Goal: Information Seeking & Learning: Learn about a topic

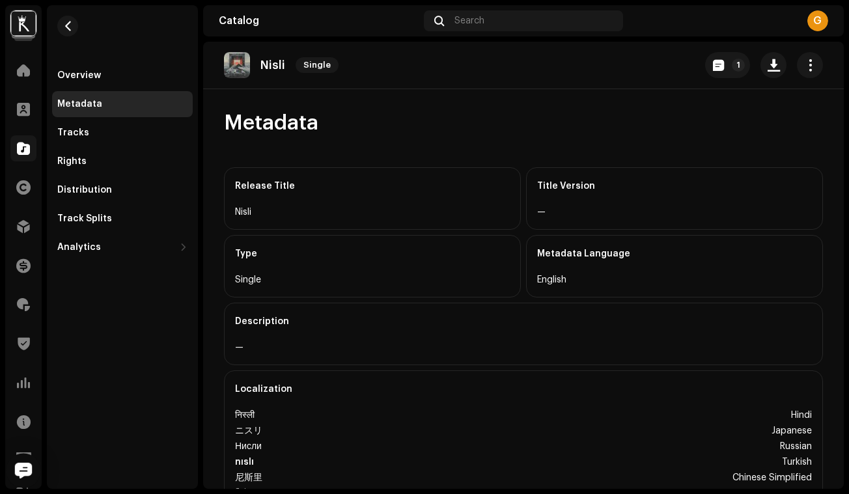
click at [26, 477] on img "Open Intercom Messenger" at bounding box center [23, 470] width 17 height 16
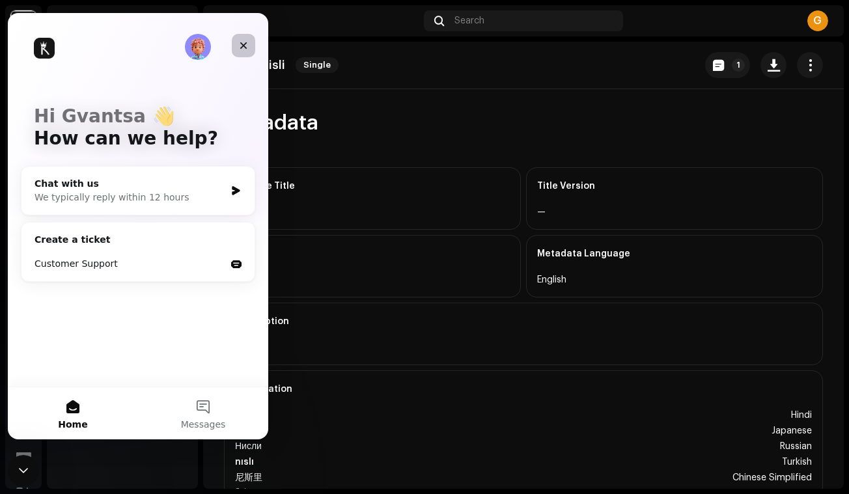
click at [242, 46] on icon "Close" at bounding box center [243, 45] width 10 height 10
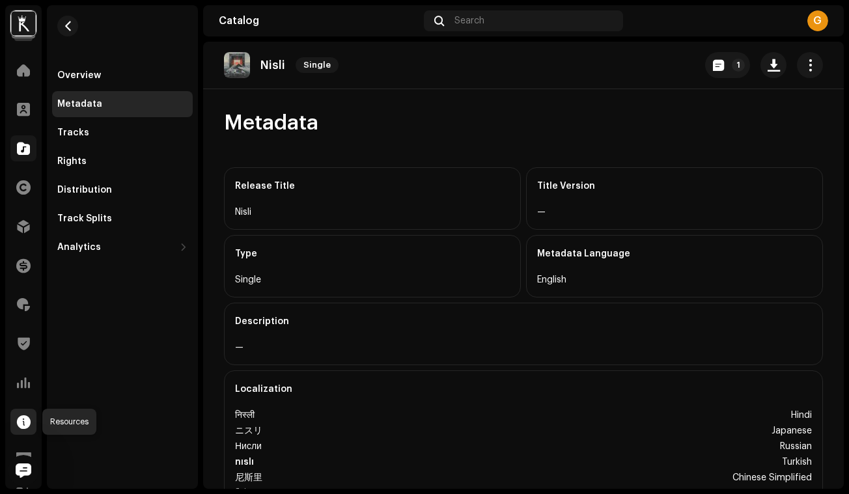
click at [27, 427] on span at bounding box center [24, 422] width 14 height 10
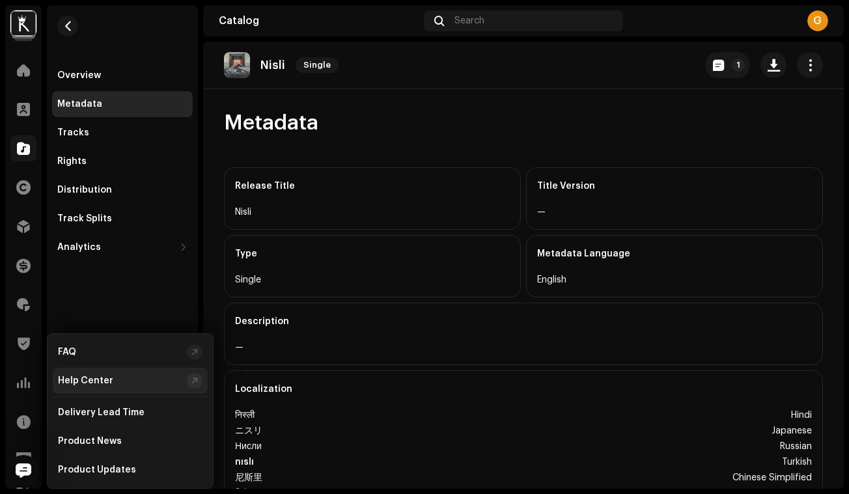
click at [98, 384] on div "Help Center" at bounding box center [85, 381] width 55 height 10
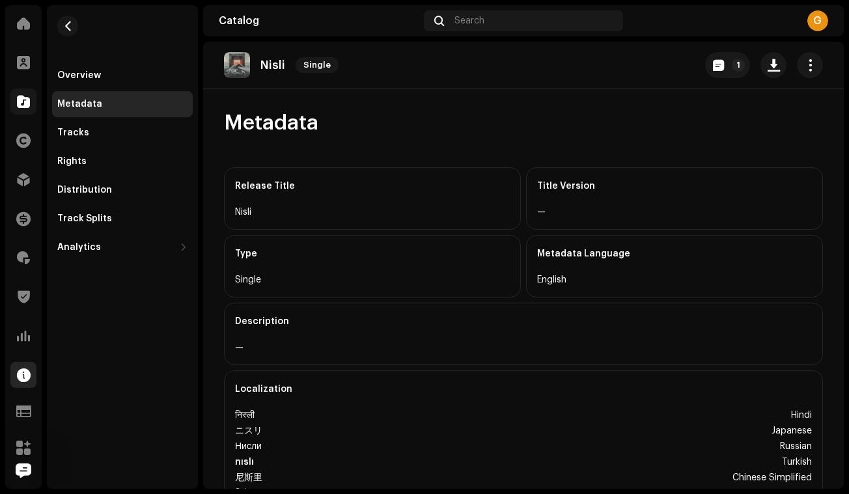
scroll to position [47, 0]
click at [25, 411] on span at bounding box center [23, 411] width 15 height 10
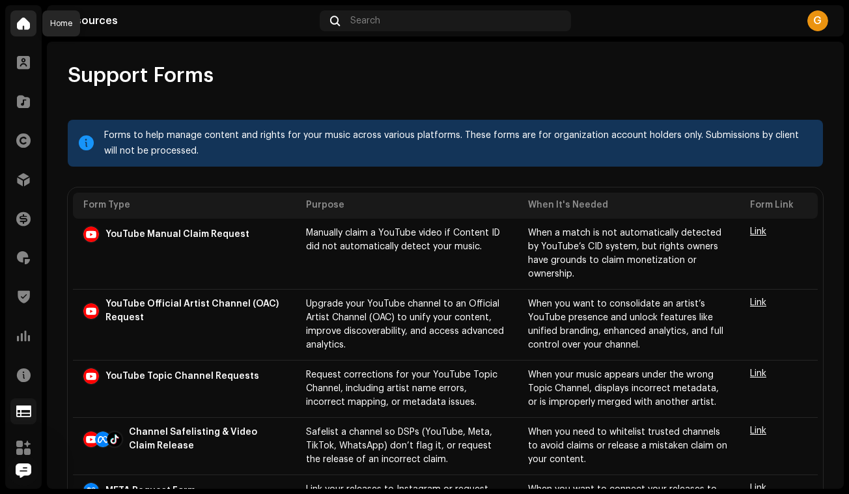
click at [24, 25] on span at bounding box center [23, 23] width 13 height 10
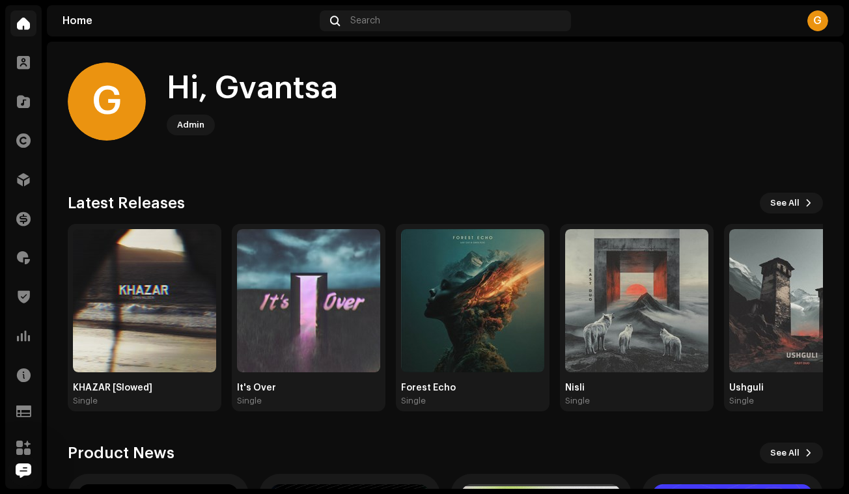
click at [823, 27] on div "G" at bounding box center [817, 20] width 21 height 21
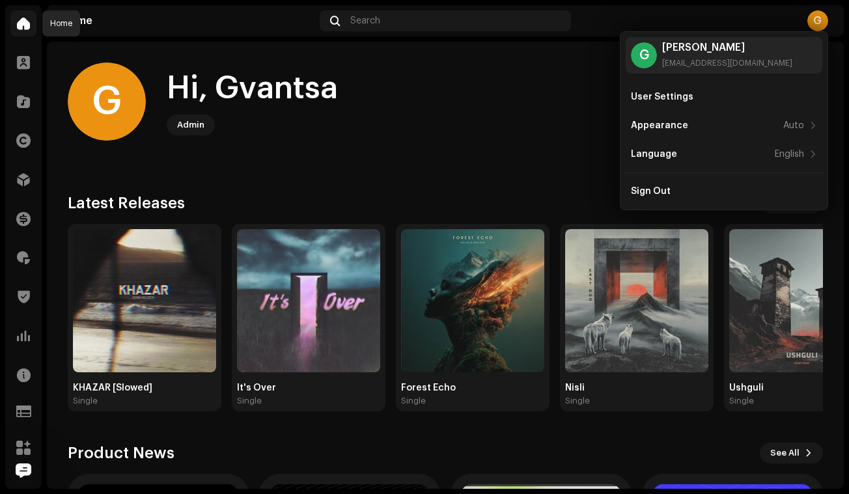
click at [23, 29] on span at bounding box center [23, 23] width 13 height 10
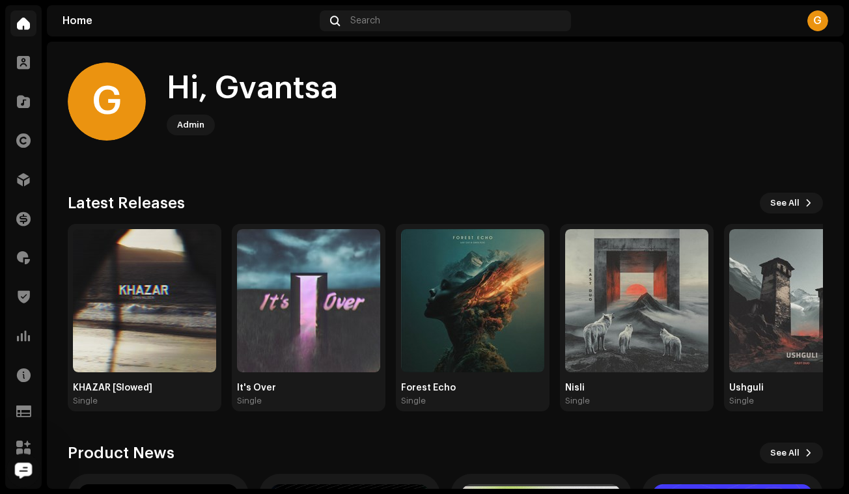
click at [21, 472] on icon "Open Intercom Messenger" at bounding box center [21, 468] width 21 height 21
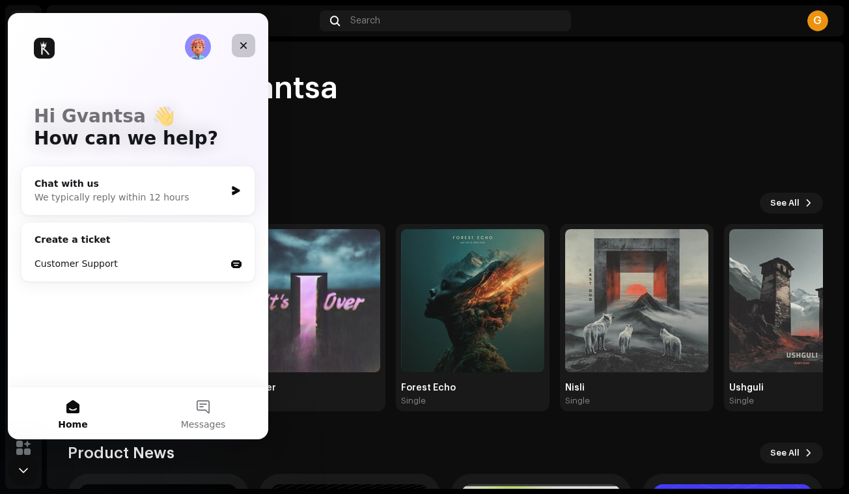
click at [243, 46] on icon "Close" at bounding box center [243, 45] width 7 height 7
